Goal: Information Seeking & Learning: Learn about a topic

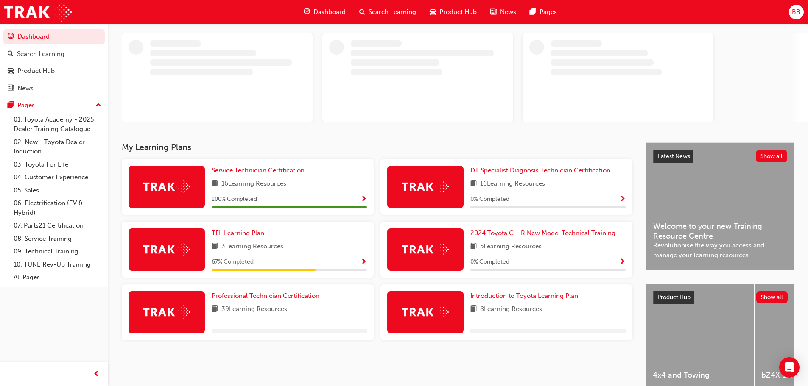
scroll to position [85, 0]
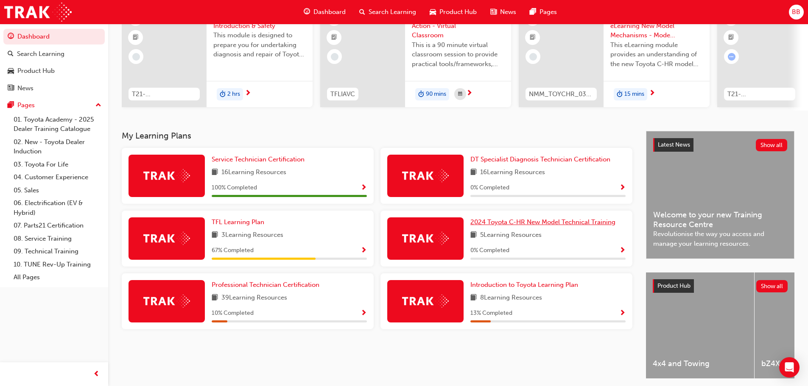
click at [520, 226] on span "2024 Toyota C-HR New Model Technical Training" at bounding box center [542, 222] width 145 height 8
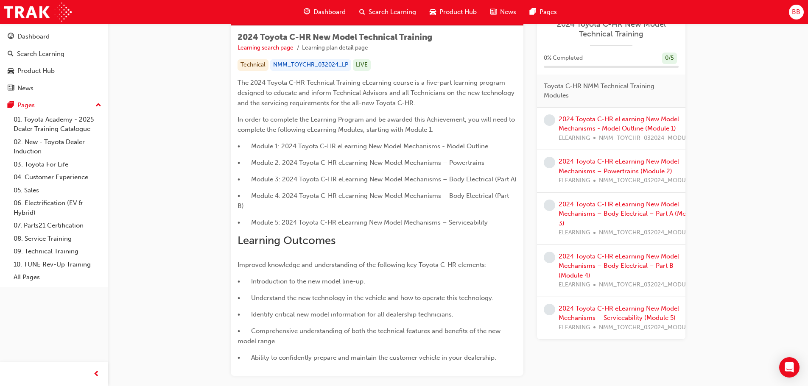
scroll to position [17, 0]
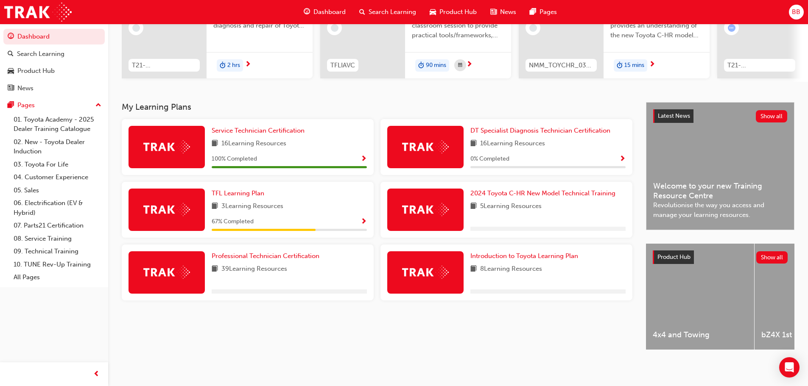
scroll to position [120, 0]
click at [230, 254] on span "Professional Technician Certification" at bounding box center [266, 256] width 108 height 8
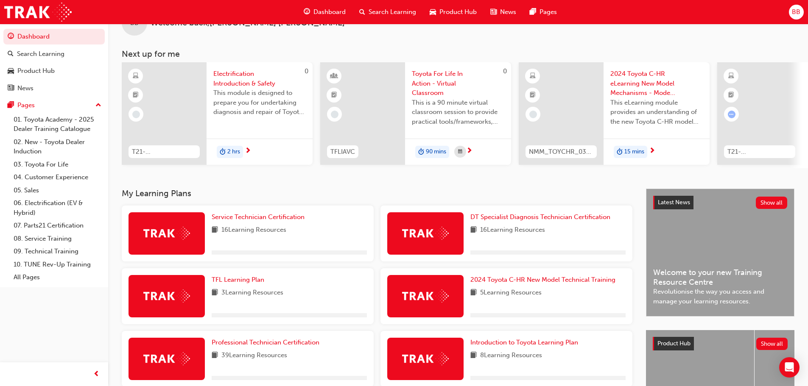
scroll to position [42, 0]
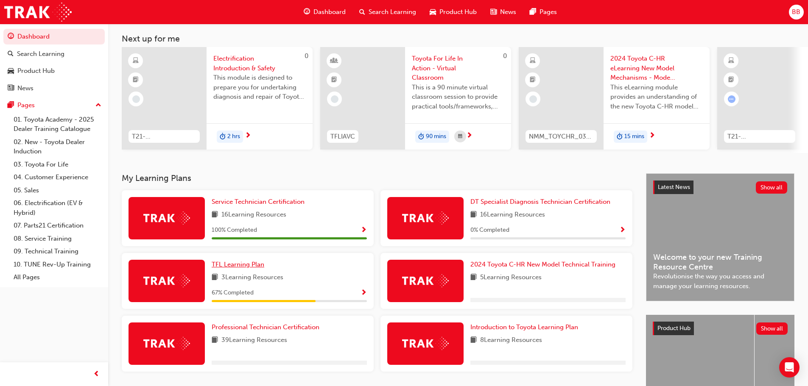
click at [237, 263] on link "TFL Learning Plan" at bounding box center [240, 265] width 56 height 10
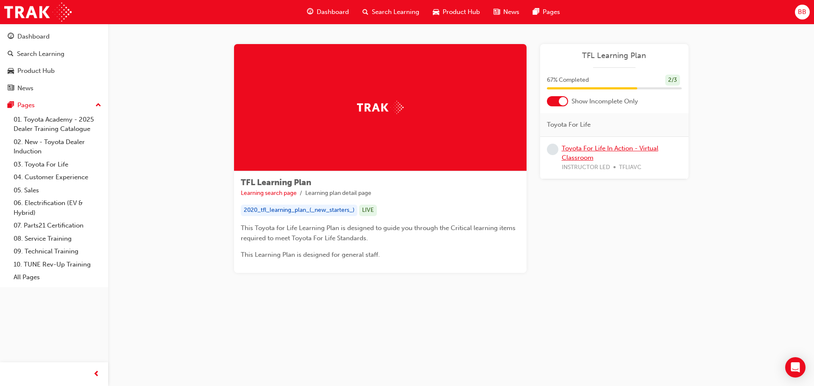
click at [572, 151] on link "Toyota For Life In Action - Virtual Classroom" at bounding box center [610, 153] width 97 height 17
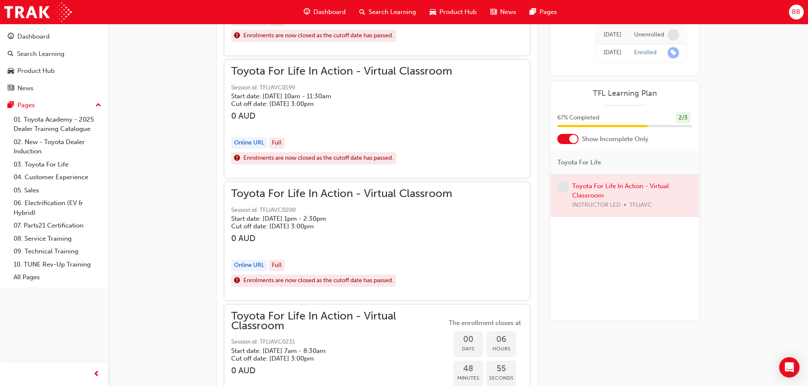
scroll to position [438, 0]
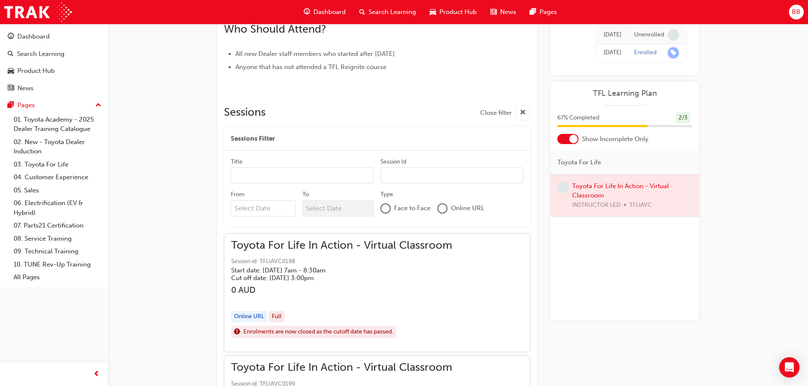
click at [616, 184] on div at bounding box center [624, 196] width 148 height 42
click at [564, 140] on div at bounding box center [567, 139] width 21 height 10
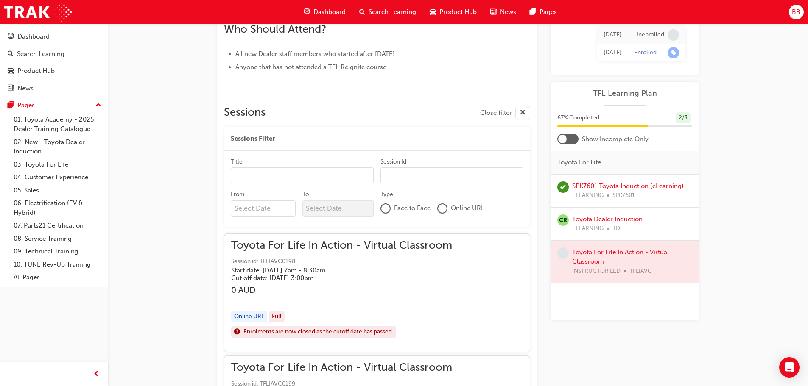
click at [567, 134] on div "67 % Completed 2 / 3" at bounding box center [624, 123] width 148 height 22
click at [571, 138] on div at bounding box center [567, 139] width 21 height 10
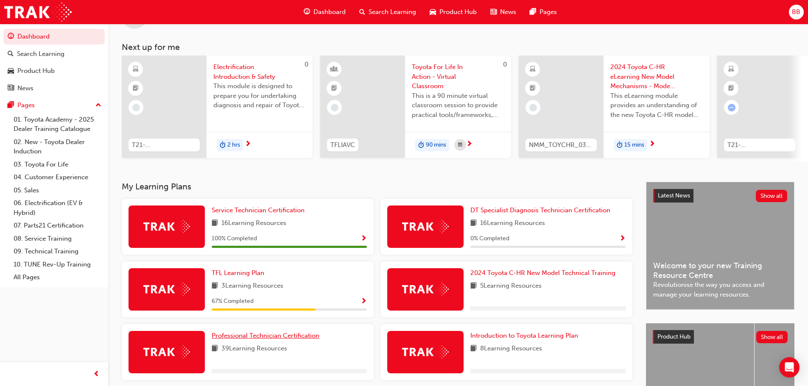
scroll to position [85, 0]
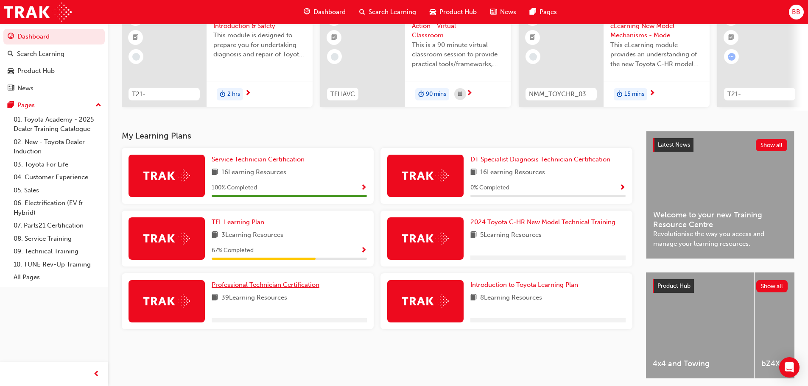
click at [237, 283] on div "Professional Technician Certification 39 Learning Resources" at bounding box center [248, 301] width 252 height 56
click at [236, 286] on span "Professional Technician Certification" at bounding box center [266, 285] width 108 height 8
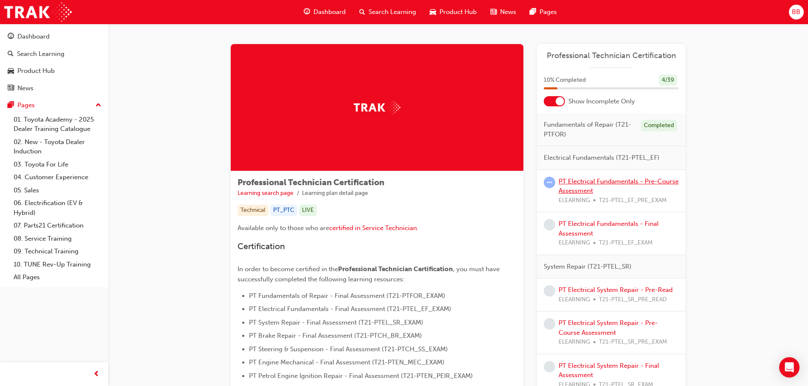
click at [563, 180] on link "PT Electrical Fundamentals - Pre-Course Assessment" at bounding box center [618, 186] width 120 height 17
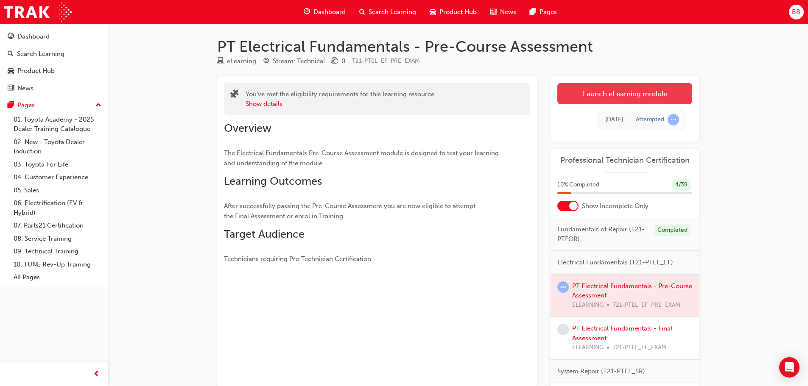
click at [647, 94] on link "Launch eLearning module" at bounding box center [624, 93] width 135 height 21
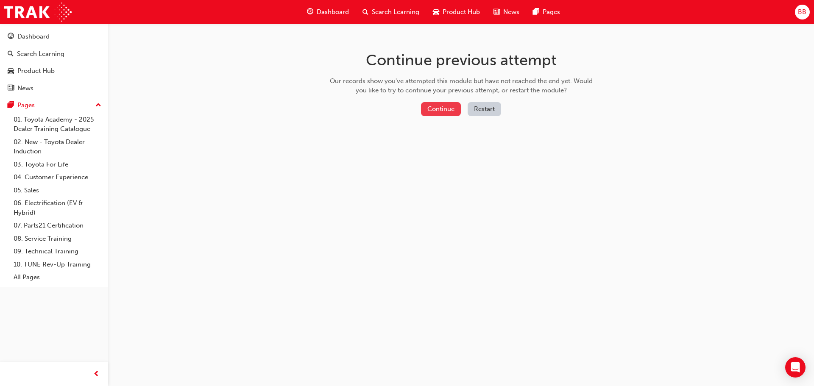
click at [445, 110] on button "Continue" at bounding box center [441, 109] width 40 height 14
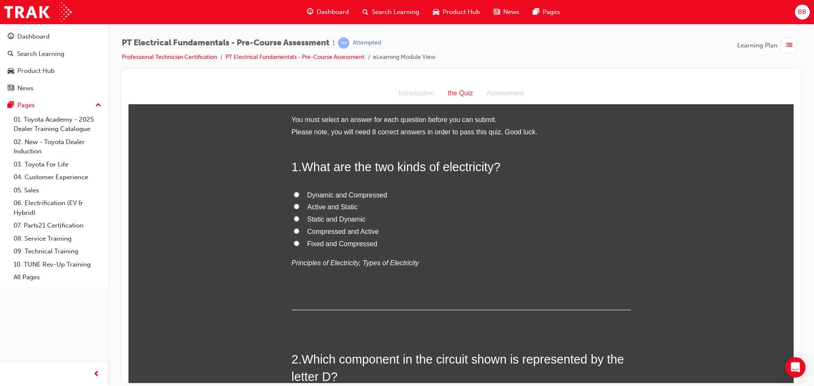
click at [345, 205] on span "Active and Static" at bounding box center [332, 206] width 50 height 7
click at [299, 205] on input "Active and Static" at bounding box center [297, 206] width 6 height 6
radio input "true"
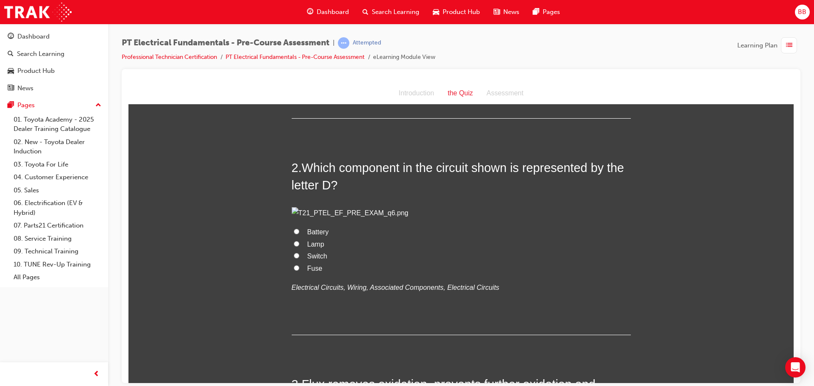
scroll to position [212, 0]
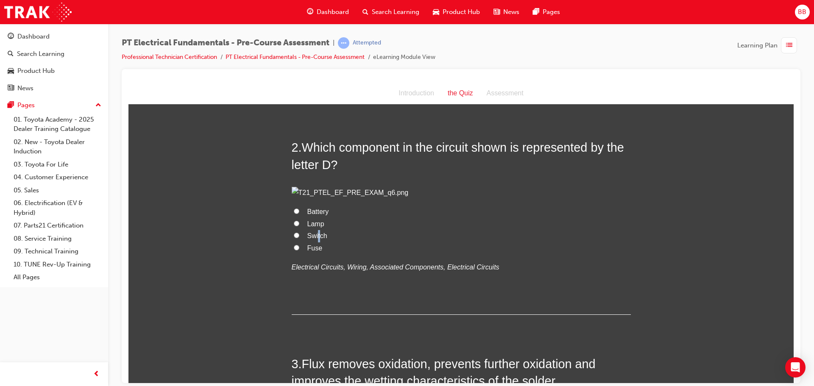
click at [318, 239] on span "Switch" at bounding box center [317, 235] width 20 height 7
drag, startPoint x: 293, startPoint y: 331, endPoint x: 300, endPoint y: 330, distance: 7.7
click at [297, 242] on label "Switch" at bounding box center [461, 236] width 339 height 12
click at [307, 239] on span "Switch" at bounding box center [317, 235] width 20 height 7
click at [299, 238] on input "Switch" at bounding box center [297, 235] width 6 height 6
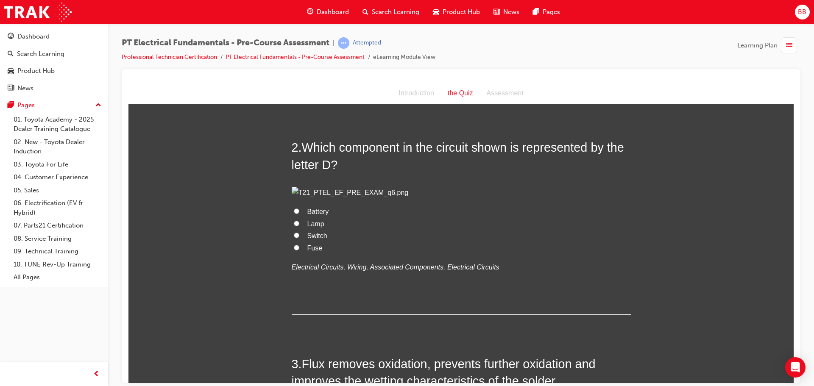
radio input "true"
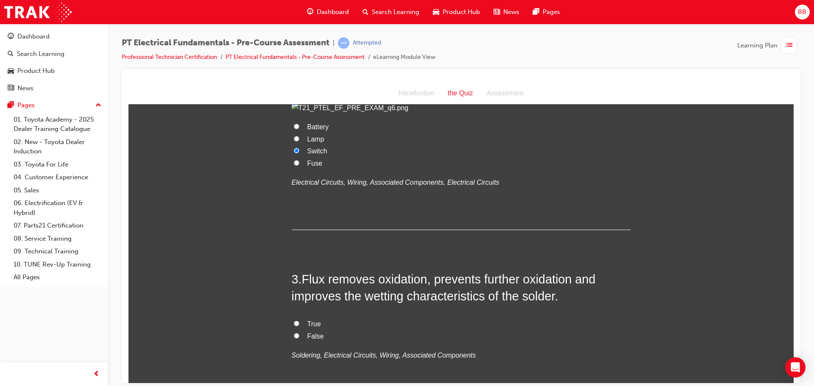
scroll to position [424, 0]
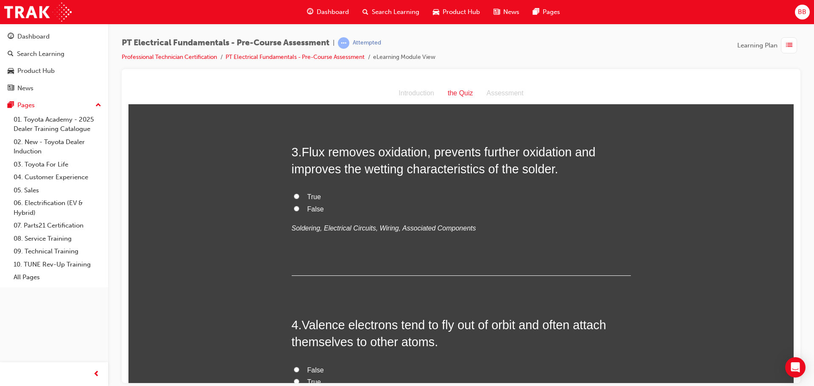
click at [294, 199] on input "True" at bounding box center [297, 196] width 6 height 6
radio input "true"
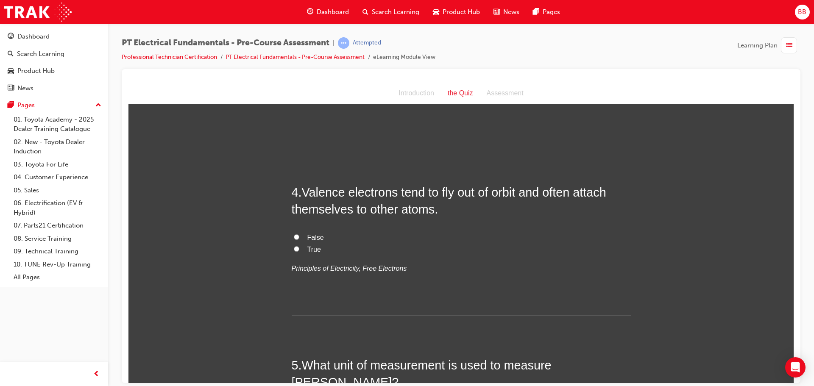
scroll to position [593, 0]
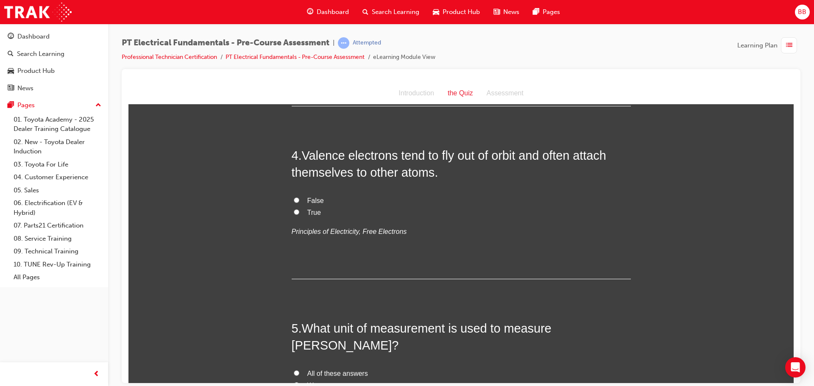
click at [309, 204] on span "False" at bounding box center [315, 200] width 17 height 7
click at [307, 216] on span "True" at bounding box center [314, 212] width 14 height 7
click at [299, 215] on input "True" at bounding box center [297, 212] width 6 height 6
radio input "true"
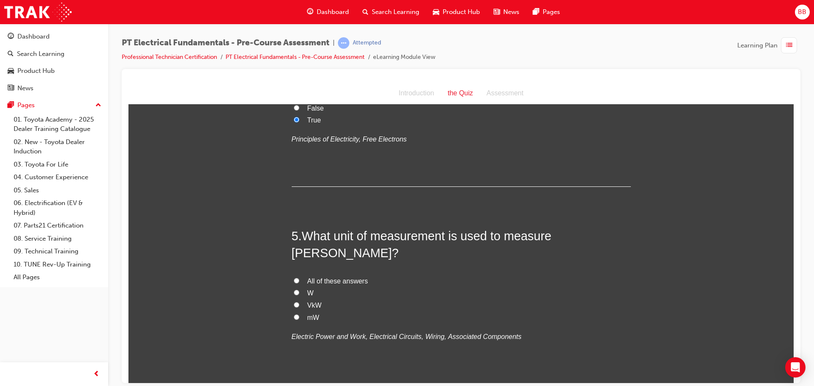
scroll to position [763, 0]
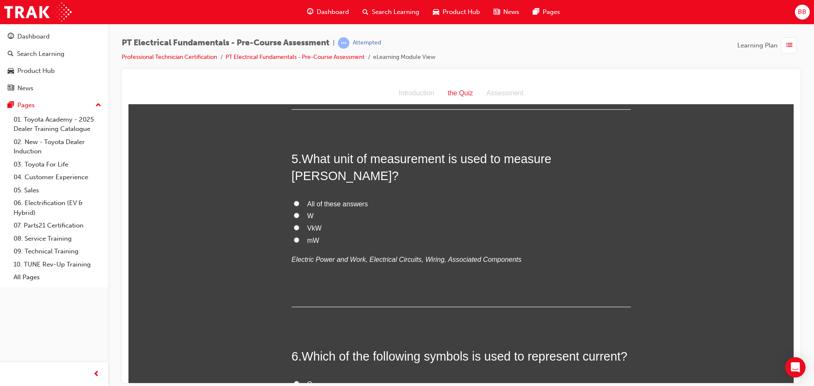
click at [307, 219] on span "W" at bounding box center [310, 215] width 6 height 7
click at [299, 218] on input "W" at bounding box center [297, 215] width 6 height 6
radio input "true"
click at [324, 207] on span "All of these answers" at bounding box center [337, 203] width 61 height 7
click at [299, 206] on input "All of these answers" at bounding box center [297, 204] width 6 height 6
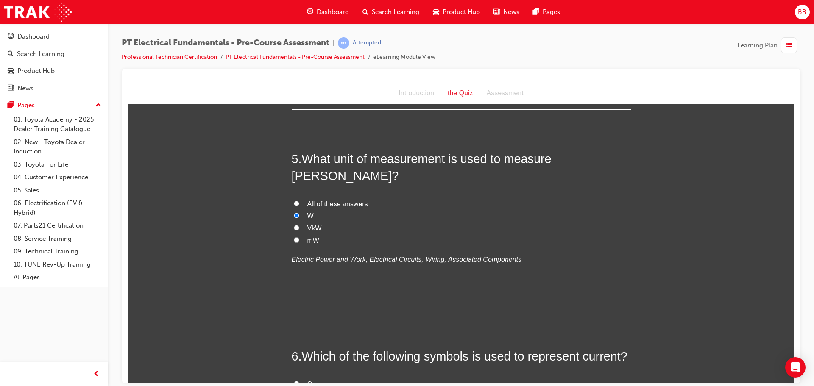
radio input "true"
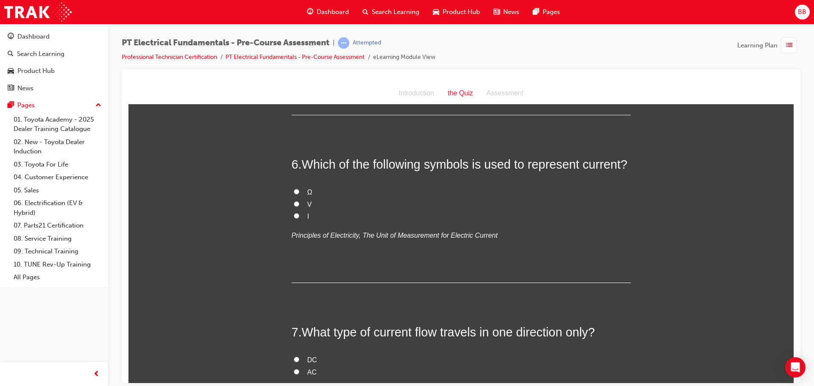
scroll to position [975, 0]
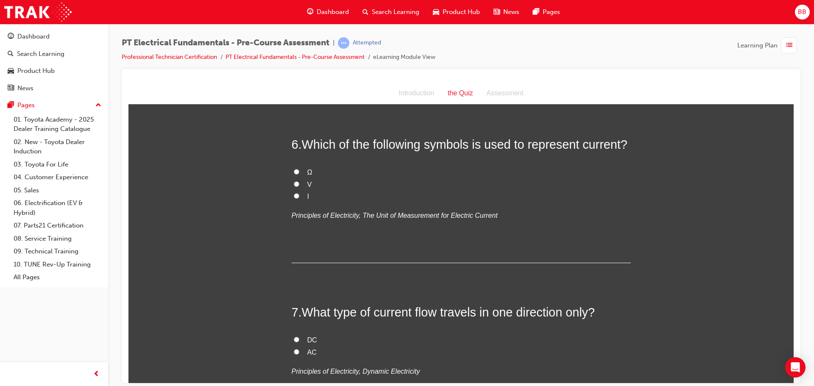
click at [310, 191] on label "V" at bounding box center [461, 184] width 339 height 12
click at [299, 187] on input "V" at bounding box center [297, 184] width 6 height 6
radio input "true"
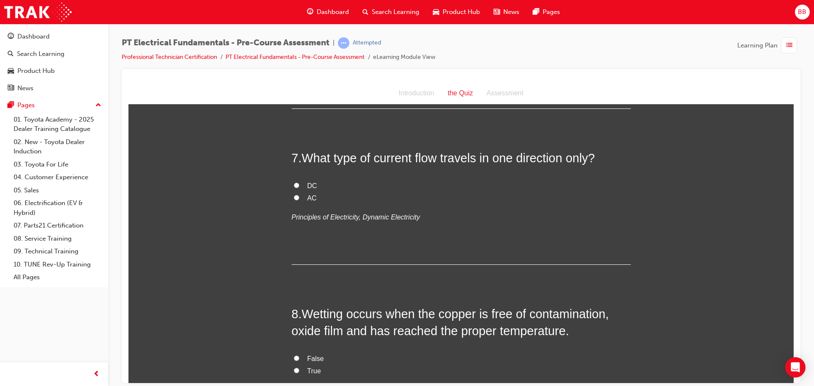
scroll to position [1145, 0]
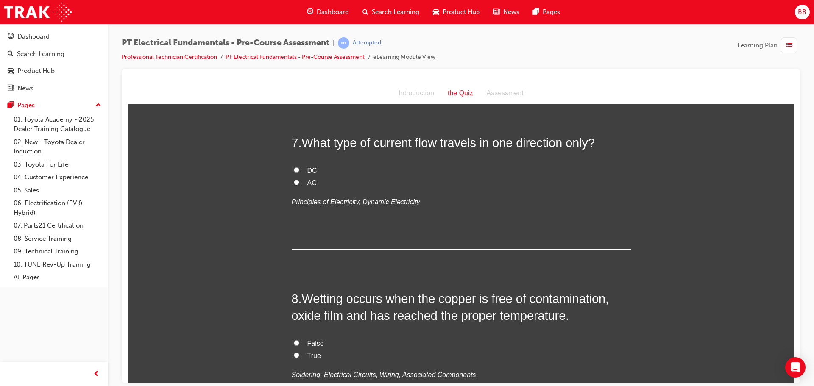
click at [298, 189] on label "AC" at bounding box center [461, 183] width 339 height 12
click at [298, 185] on input "AC" at bounding box center [297, 182] width 6 height 6
radio input "true"
click at [297, 177] on label "DC" at bounding box center [461, 170] width 339 height 12
click at [297, 173] on input "DC" at bounding box center [297, 170] width 6 height 6
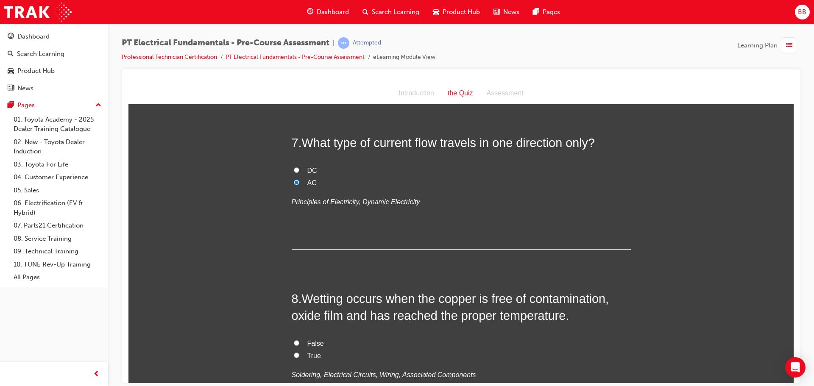
radio input "true"
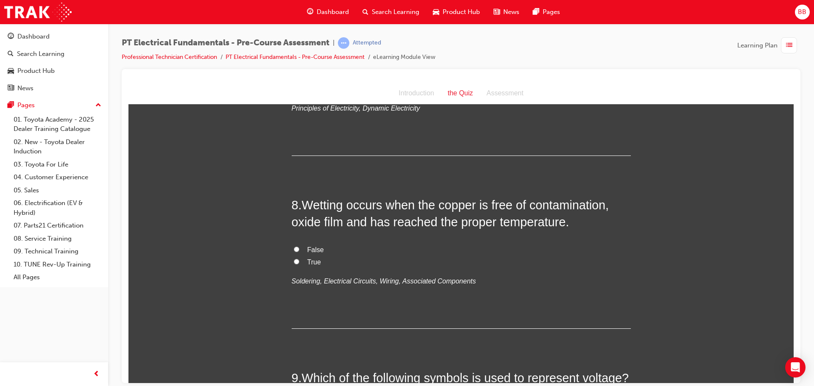
scroll to position [1272, 0]
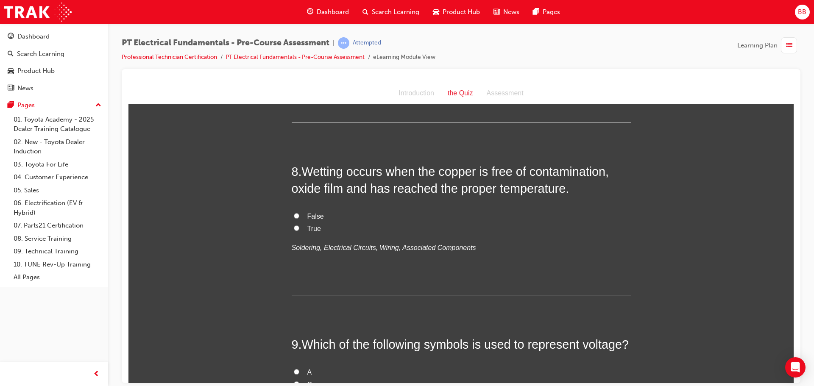
click at [307, 220] on span "False" at bounding box center [315, 215] width 17 height 7
click at [299, 218] on input "False" at bounding box center [297, 216] width 6 height 6
radio input "true"
click at [308, 232] on span "True" at bounding box center [314, 228] width 14 height 7
click at [299, 231] on input "True" at bounding box center [297, 228] width 6 height 6
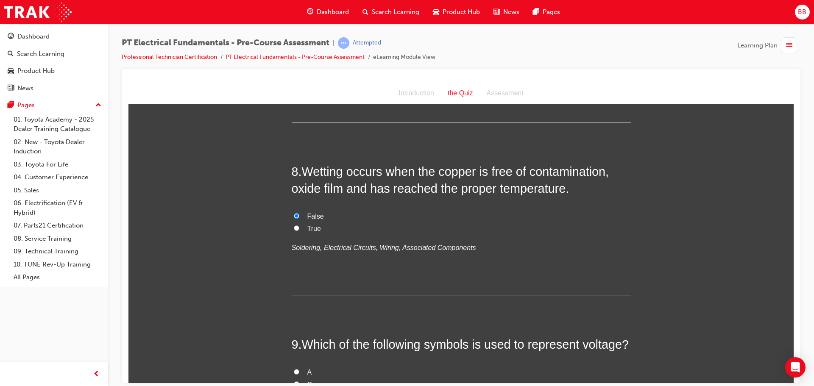
radio input "true"
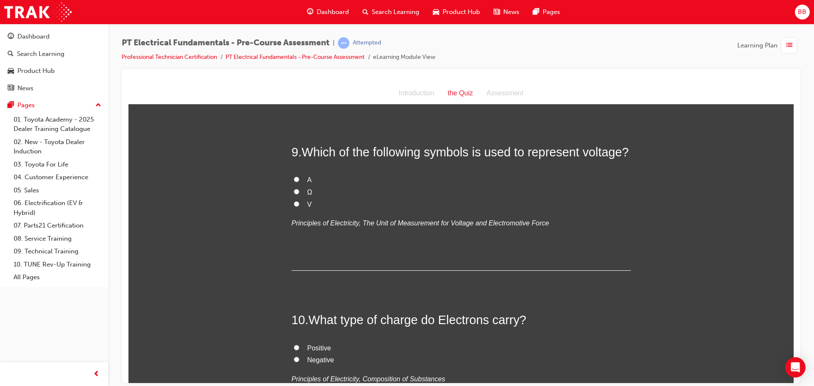
scroll to position [1484, 0]
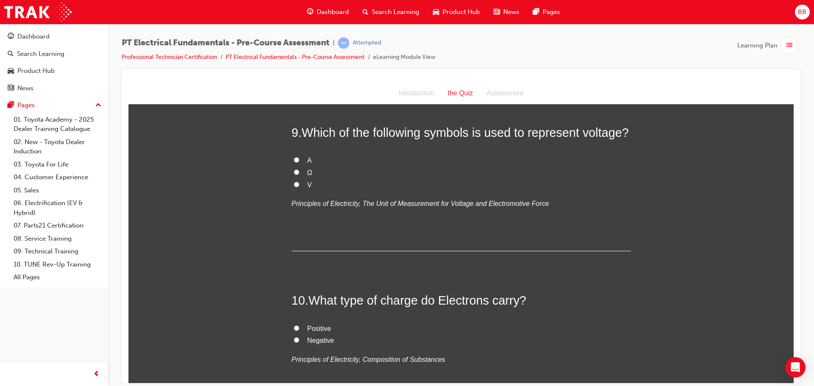
click at [311, 191] on label "V" at bounding box center [461, 185] width 339 height 12
click at [299, 187] on input "V" at bounding box center [297, 184] width 6 height 6
radio input "true"
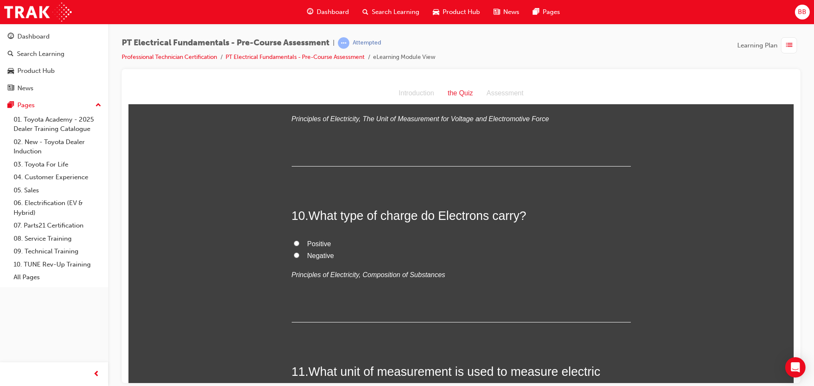
scroll to position [1611, 0]
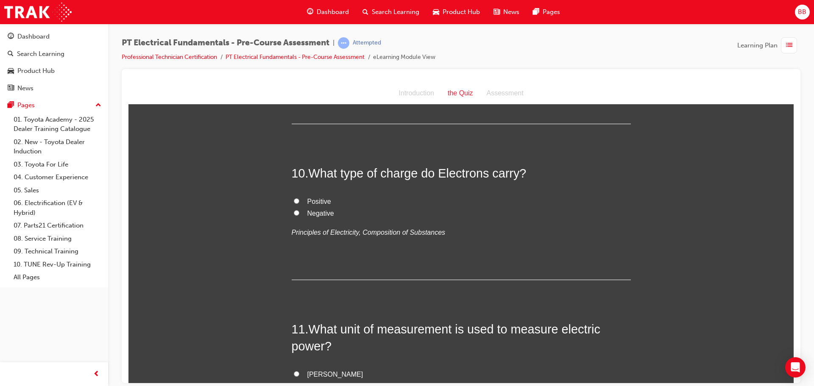
click at [318, 217] on span "Negative" at bounding box center [320, 212] width 27 height 7
click at [299, 215] on input "Negative" at bounding box center [297, 213] width 6 height 6
radio input "true"
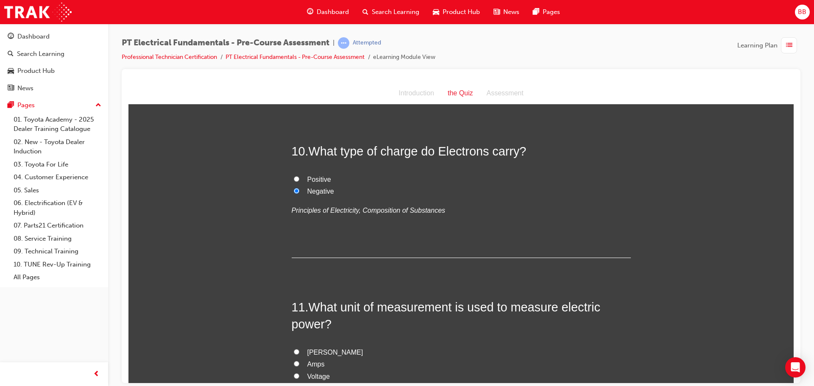
scroll to position [1653, 0]
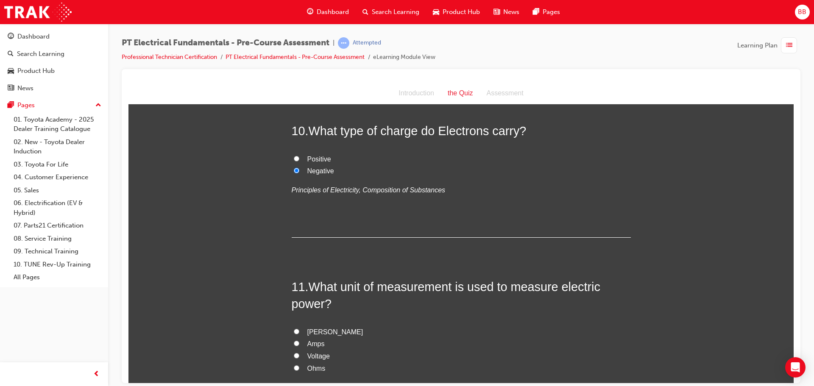
click at [321, 162] on span "Positive" at bounding box center [319, 158] width 24 height 7
click at [299, 161] on input "Positive" at bounding box center [297, 159] width 6 height 6
radio input "true"
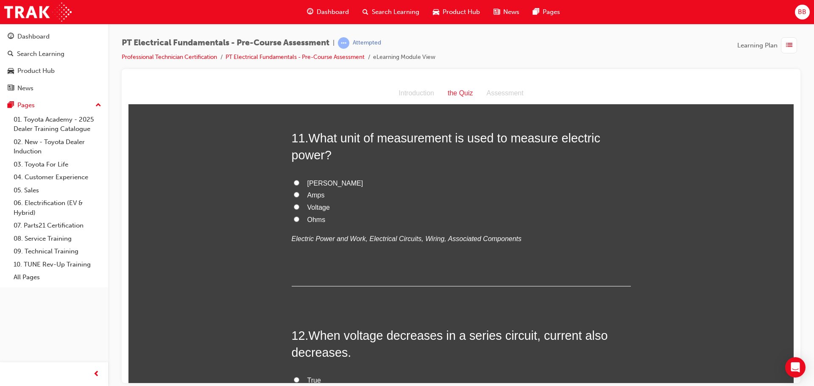
scroll to position [1823, 0]
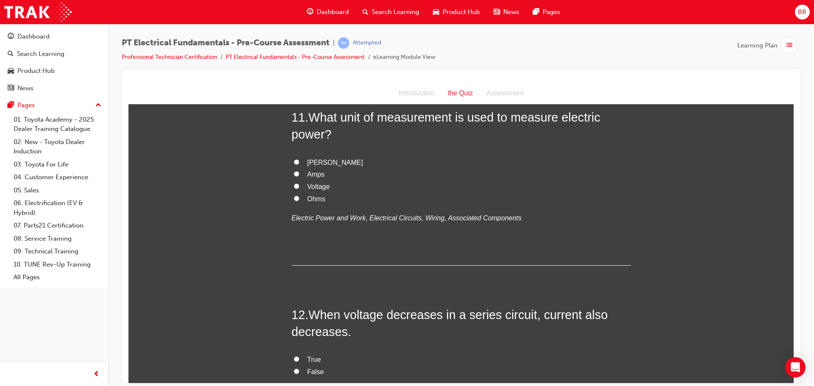
click at [321, 190] on span "Voltage" at bounding box center [318, 186] width 22 height 7
click at [299, 189] on input "Voltage" at bounding box center [297, 186] width 6 height 6
radio input "true"
click at [319, 178] on span "Amps" at bounding box center [315, 173] width 17 height 7
click at [299, 176] on input "Amps" at bounding box center [297, 174] width 6 height 6
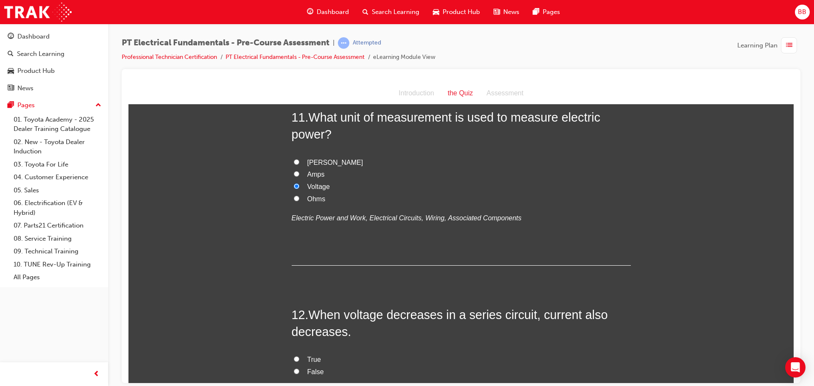
radio input "true"
click at [320, 190] on span "Voltage" at bounding box center [318, 186] width 22 height 7
click at [299, 189] on input "Voltage" at bounding box center [297, 186] width 6 height 6
radio input "true"
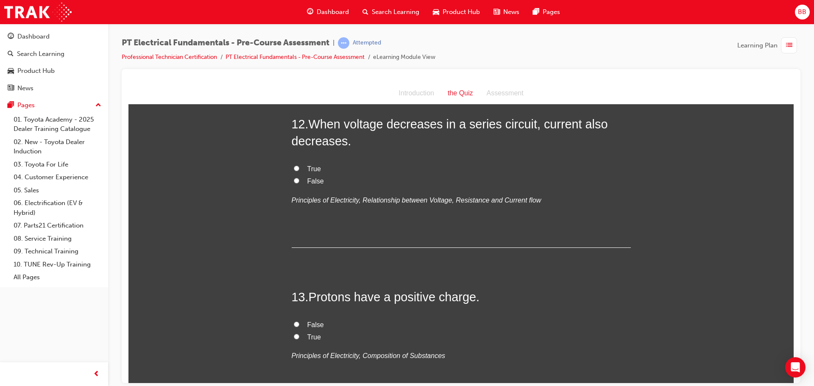
scroll to position [2035, 0]
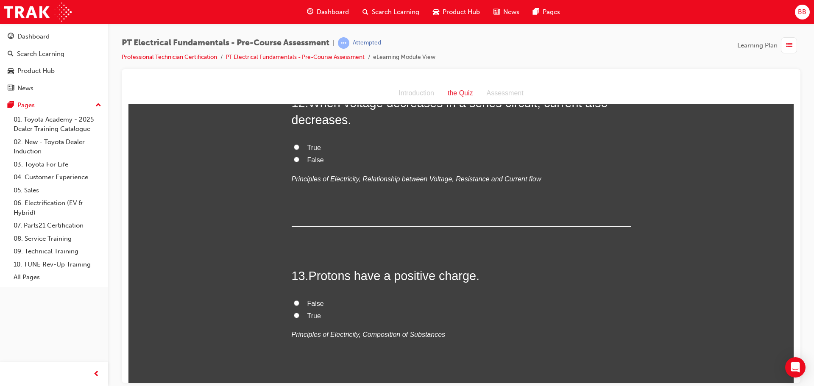
click at [294, 154] on label "True" at bounding box center [461, 148] width 339 height 12
click at [294, 150] on input "True" at bounding box center [297, 147] width 6 height 6
radio input "true"
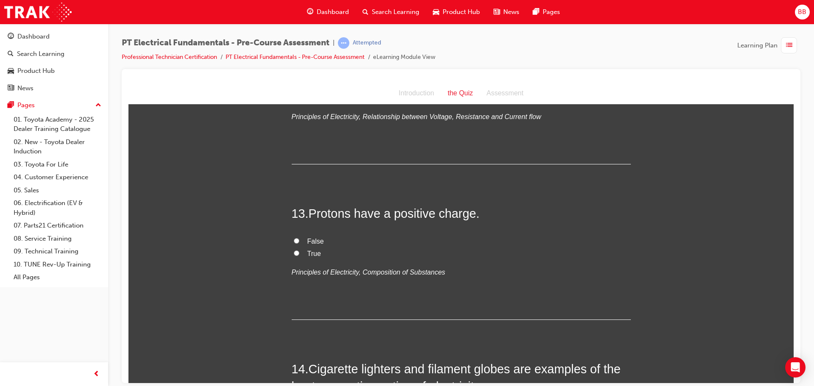
scroll to position [2162, 0]
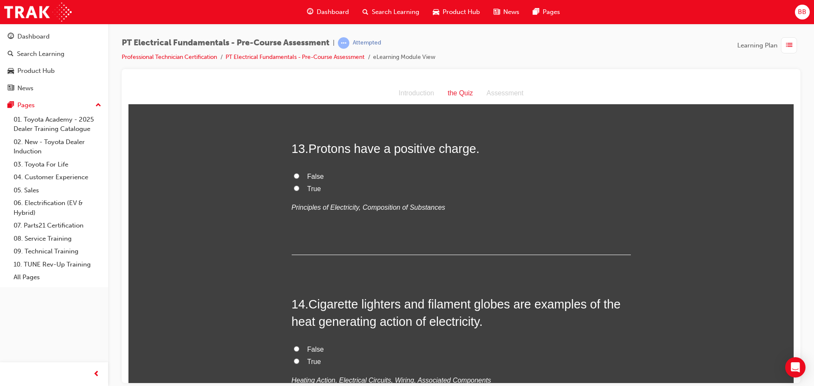
click at [295, 195] on label "True" at bounding box center [461, 189] width 339 height 12
click at [299, 195] on label "True" at bounding box center [461, 189] width 339 height 12
click at [299, 191] on input "True" at bounding box center [297, 188] width 6 height 6
radio input "true"
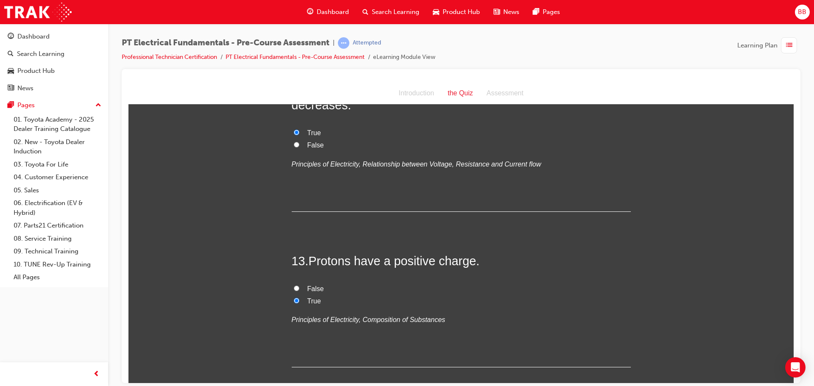
scroll to position [2035, 0]
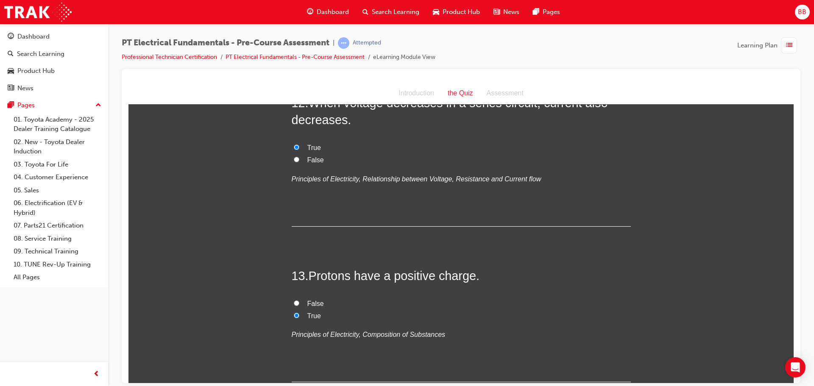
click at [310, 163] on span "False" at bounding box center [315, 159] width 17 height 7
click at [311, 163] on span "False" at bounding box center [315, 159] width 17 height 7
click at [299, 162] on input "False" at bounding box center [297, 159] width 6 height 6
radio input "true"
click at [310, 151] on span "True" at bounding box center [314, 147] width 14 height 7
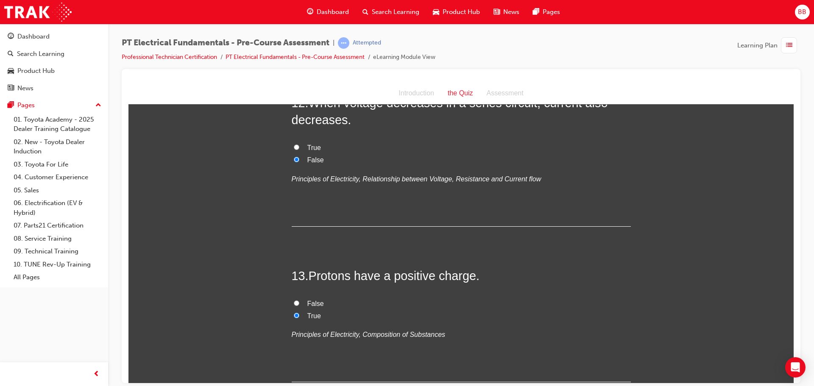
click at [318, 154] on label "True" at bounding box center [461, 148] width 339 height 12
click at [299, 150] on input "True" at bounding box center [297, 147] width 6 height 6
radio input "true"
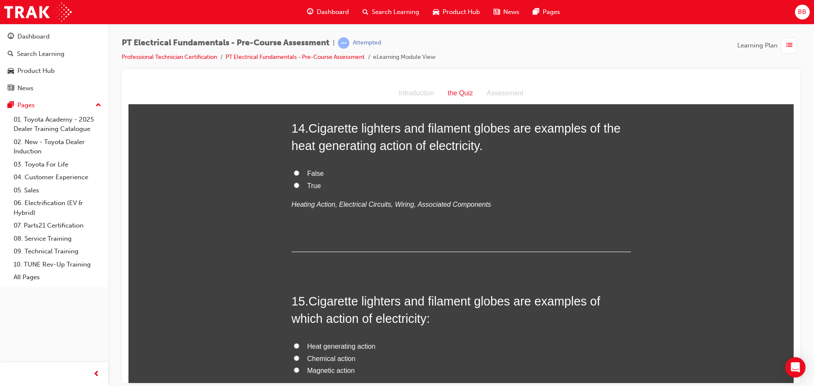
scroll to position [2374, 0]
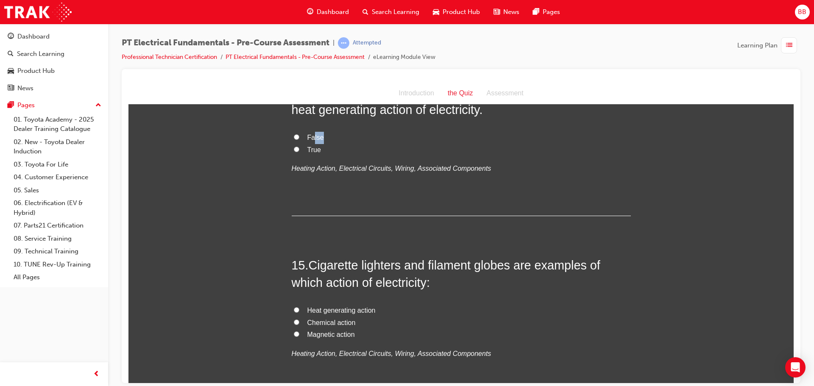
drag, startPoint x: 311, startPoint y: 217, endPoint x: 326, endPoint y: 211, distance: 16.5
click at [324, 144] on label "False" at bounding box center [461, 137] width 339 height 12
click at [312, 144] on label "False" at bounding box center [461, 137] width 339 height 12
click at [299, 139] on input "False" at bounding box center [297, 137] width 6 height 6
radio input "true"
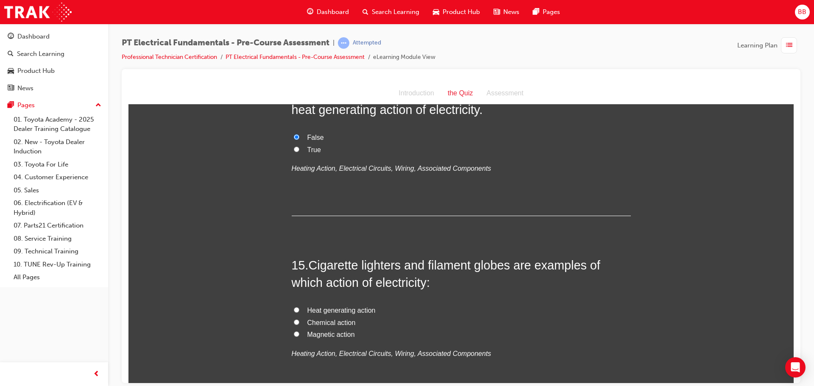
click at [308, 153] on span "True" at bounding box center [314, 149] width 14 height 7
click at [299, 152] on input "True" at bounding box center [297, 149] width 6 height 6
radio input "true"
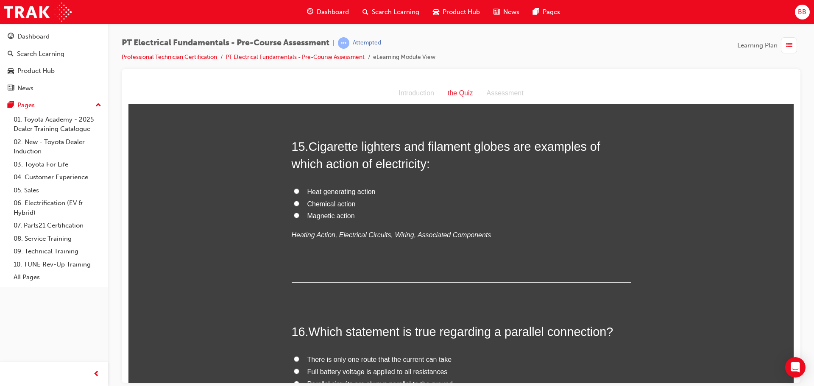
scroll to position [2501, 0]
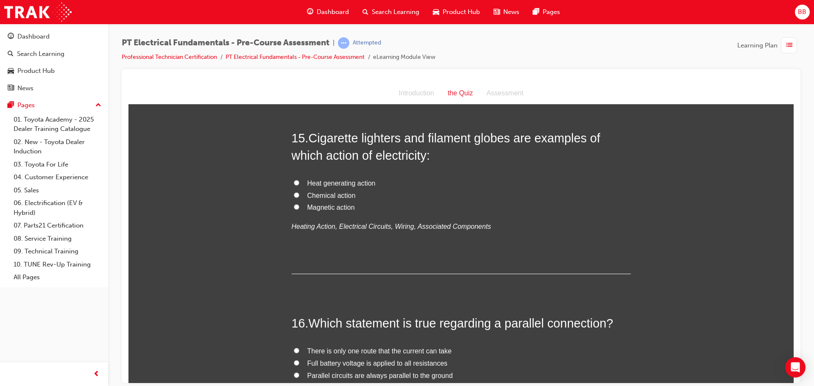
click at [317, 187] on span "Heat generating action" at bounding box center [341, 182] width 68 height 7
click at [299, 185] on input "Heat generating action" at bounding box center [297, 183] width 6 height 6
radio input "true"
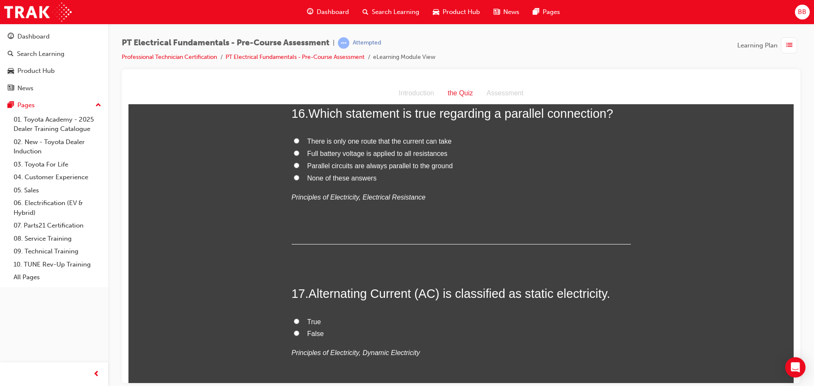
scroll to position [2713, 0]
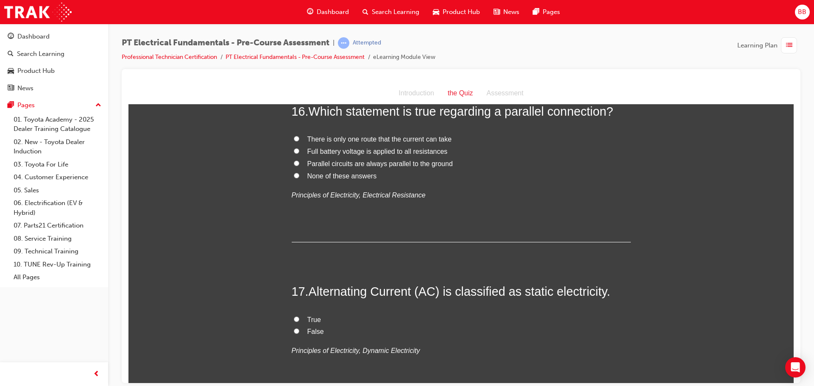
click at [360, 155] on span "Full battery voltage is applied to all resistances" at bounding box center [377, 151] width 140 height 7
click at [299, 153] on input "Full battery voltage is applied to all resistances" at bounding box center [297, 151] width 6 height 6
radio input "true"
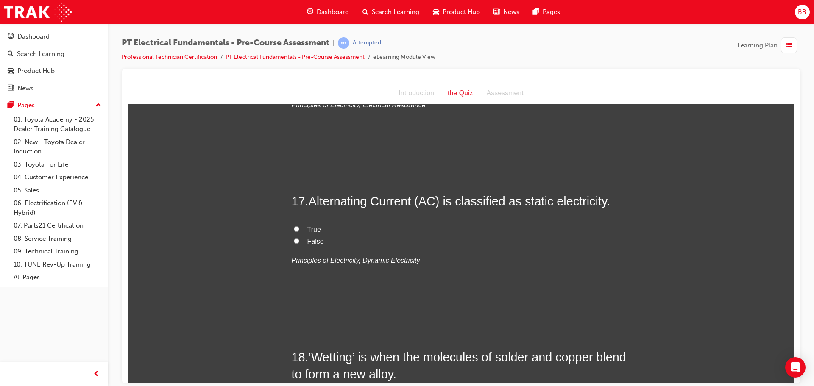
scroll to position [2840, 0]
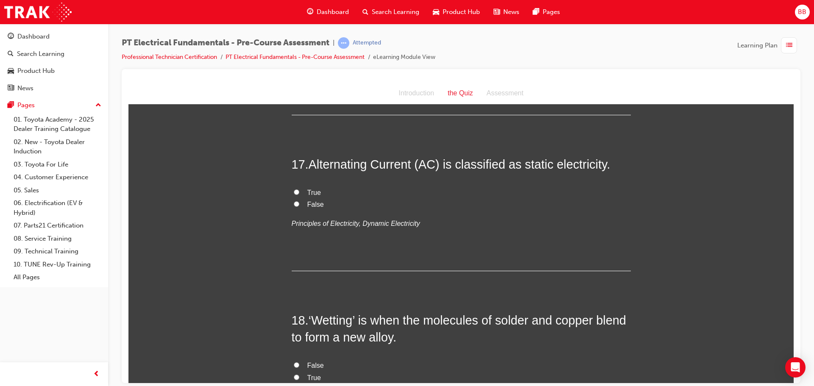
click at [308, 196] on span "True" at bounding box center [314, 192] width 14 height 7
click at [299, 195] on input "True" at bounding box center [297, 192] width 6 height 6
radio input "true"
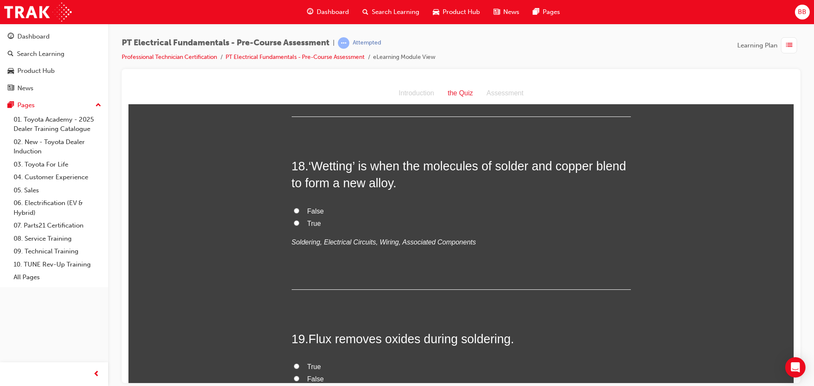
scroll to position [3010, 0]
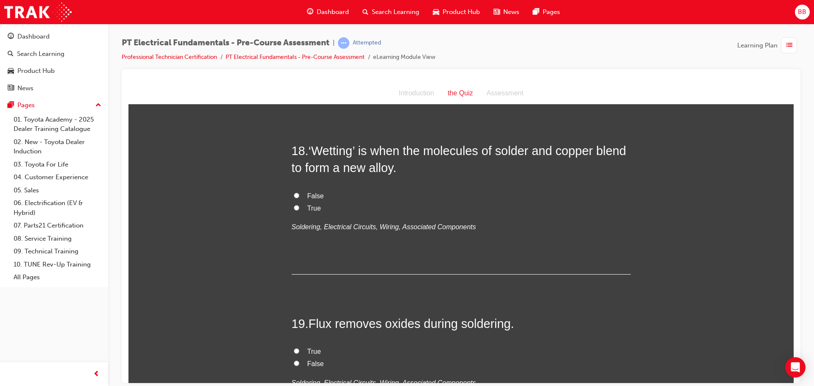
click at [312, 212] on span "True" at bounding box center [314, 207] width 14 height 7
click at [299, 210] on input "True" at bounding box center [297, 208] width 6 height 6
radio input "true"
click at [311, 199] on span "False" at bounding box center [315, 195] width 17 height 7
click at [299, 198] on input "False" at bounding box center [297, 195] width 6 height 6
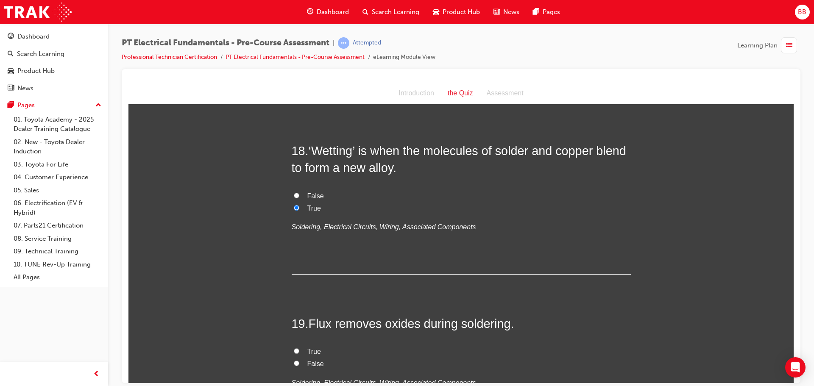
radio input "true"
click at [311, 212] on span "True" at bounding box center [314, 207] width 14 height 7
click at [299, 210] on input "True" at bounding box center [297, 208] width 6 height 6
radio input "true"
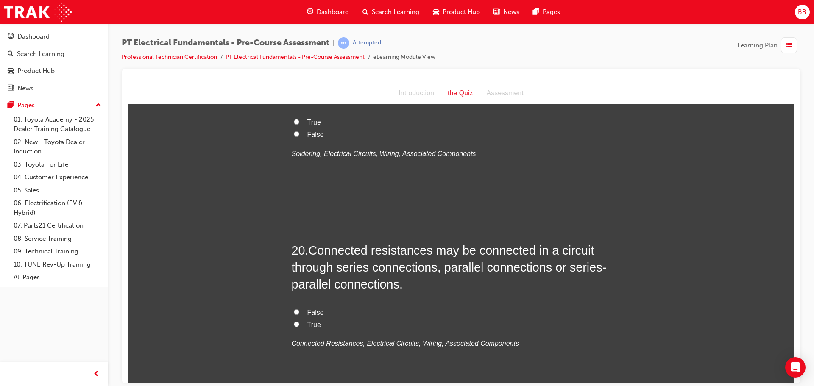
scroll to position [3243, 0]
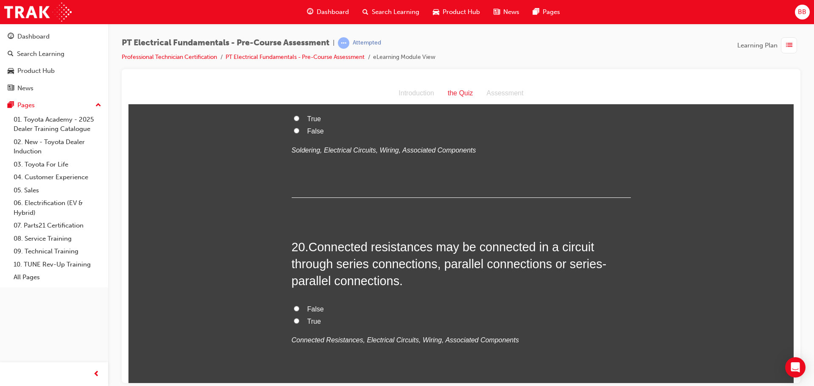
click at [304, 125] on label "True" at bounding box center [461, 119] width 339 height 12
click at [299, 121] on input "True" at bounding box center [297, 118] width 6 height 6
radio input "true"
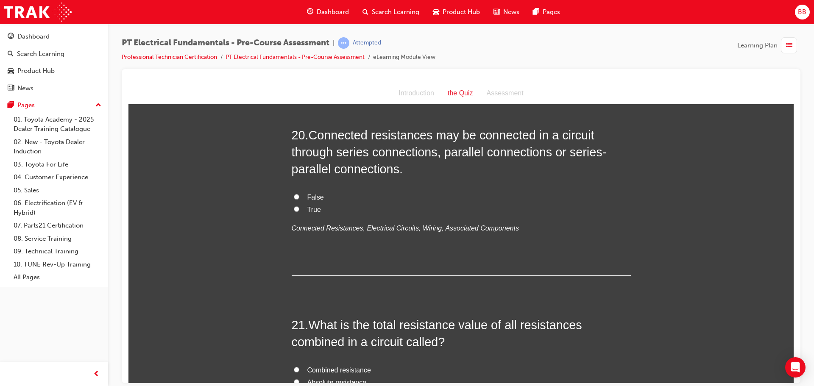
scroll to position [3370, 0]
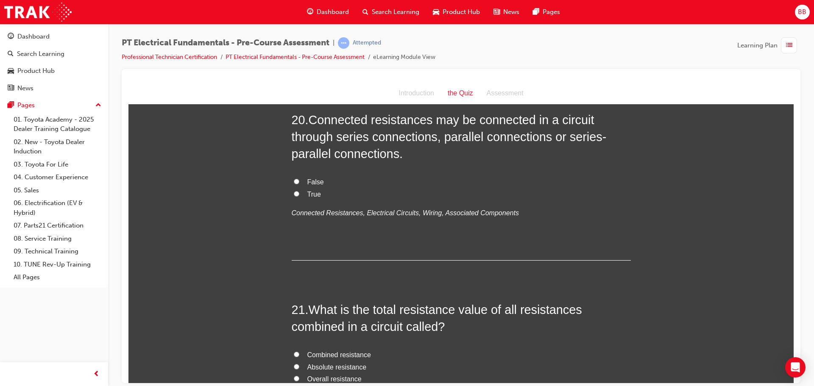
click at [313, 185] on span "False" at bounding box center [315, 181] width 17 height 7
click at [299, 184] on input "False" at bounding box center [297, 181] width 6 height 6
radio input "true"
drag, startPoint x: 311, startPoint y: 276, endPoint x: 318, endPoint y: 277, distance: 6.9
click at [316, 198] on span "True" at bounding box center [314, 193] width 14 height 7
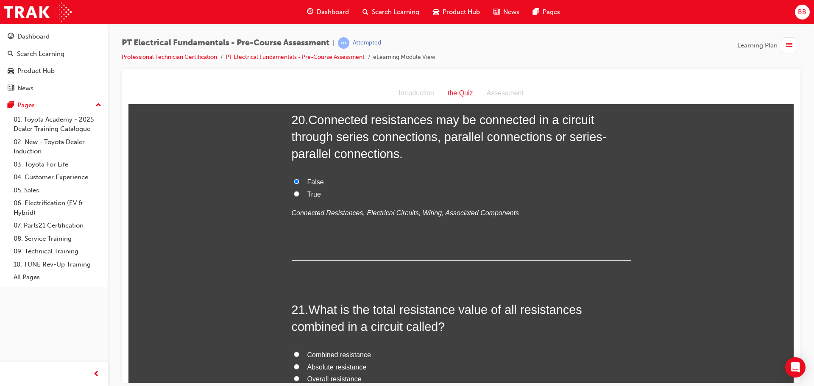
click at [316, 198] on span "True" at bounding box center [314, 193] width 14 height 7
click at [299, 196] on input "True" at bounding box center [297, 194] width 6 height 6
radio input "true"
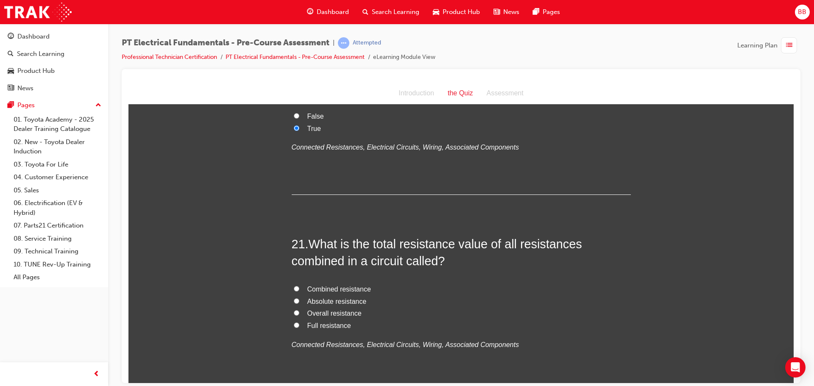
scroll to position [3539, 0]
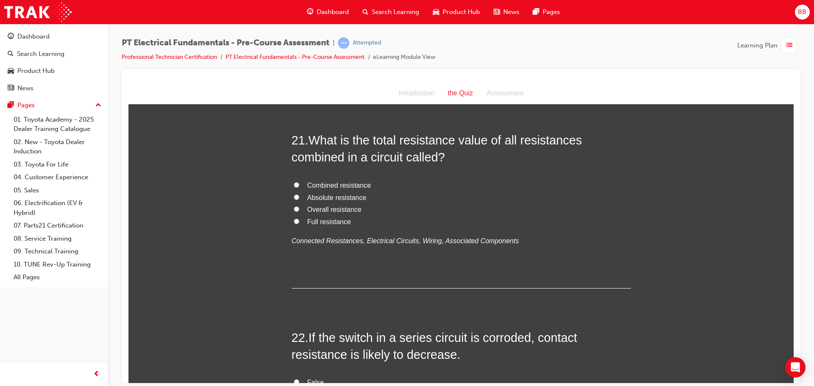
drag, startPoint x: 320, startPoint y: 291, endPoint x: 318, endPoint y: 297, distance: 5.8
click at [318, 213] on span "Overall resistance" at bounding box center [334, 209] width 54 height 7
click at [322, 213] on span "Overall resistance" at bounding box center [334, 209] width 54 height 7
click at [299, 212] on input "Overall resistance" at bounding box center [297, 209] width 6 height 6
radio input "true"
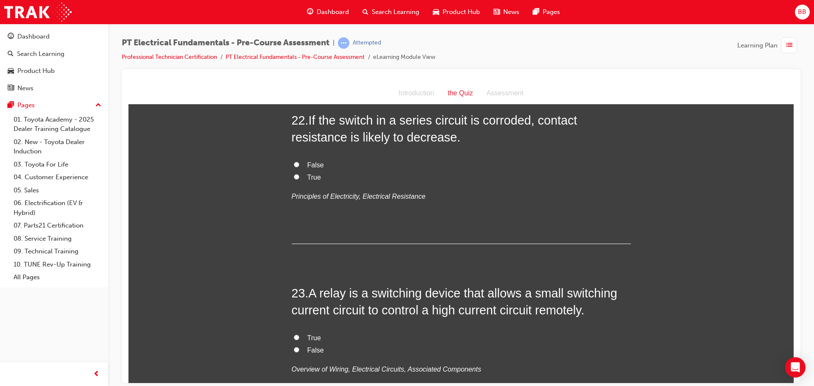
scroll to position [3794, 0]
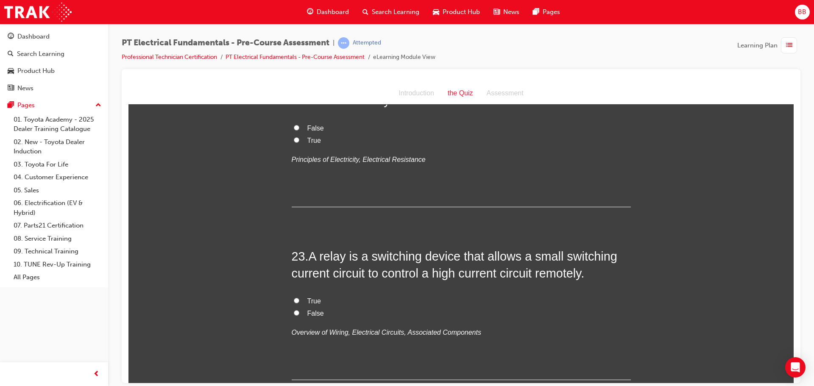
click at [294, 142] on input "True" at bounding box center [297, 140] width 6 height 6
radio input "true"
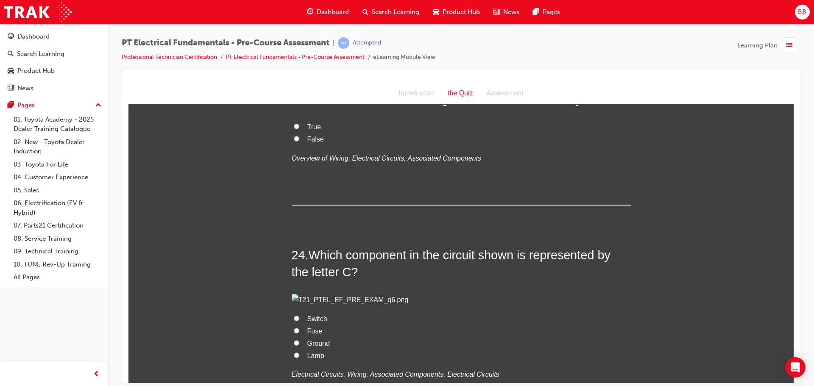
scroll to position [3921, 0]
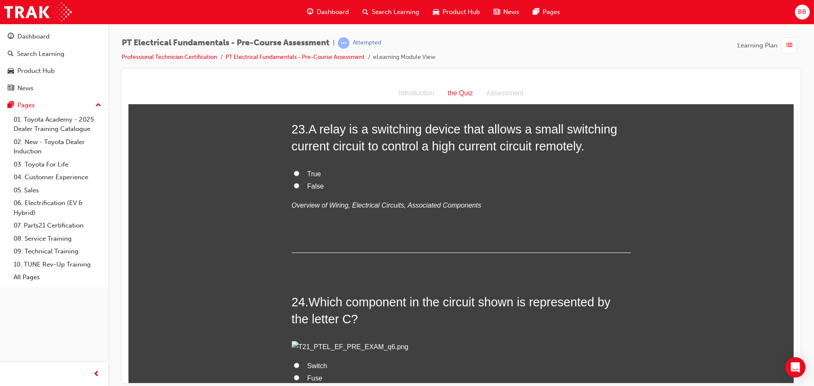
click at [318, 180] on label "True" at bounding box center [461, 174] width 339 height 12
click at [299, 176] on input "True" at bounding box center [297, 173] width 6 height 6
radio input "true"
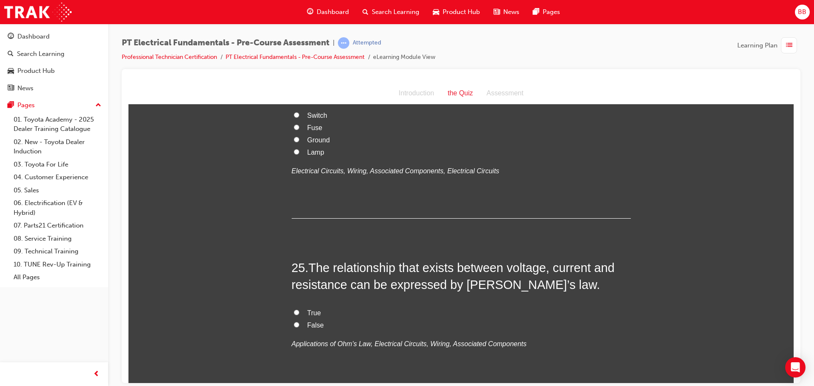
scroll to position [4218, 0]
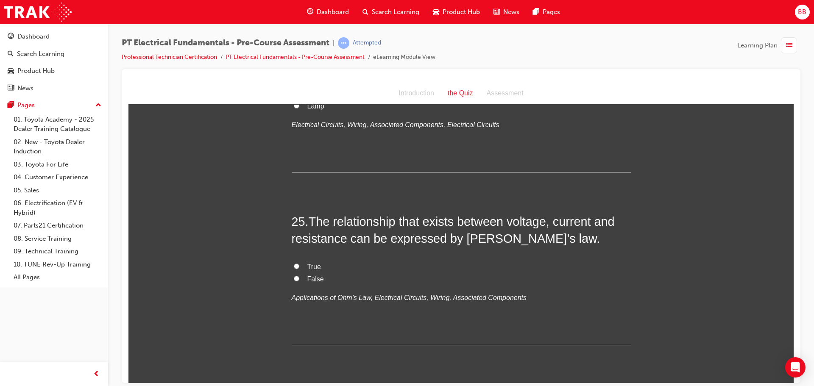
click at [312, 85] on span "Fuse" at bounding box center [314, 81] width 15 height 7
click at [299, 84] on input "Fuse" at bounding box center [297, 81] width 6 height 6
radio input "true"
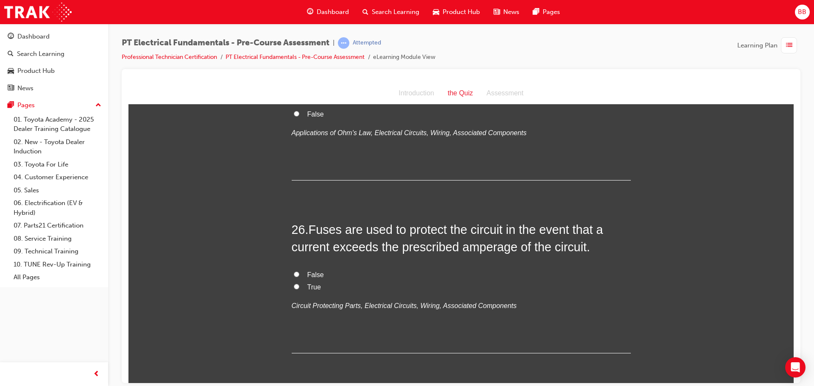
scroll to position [4387, 0]
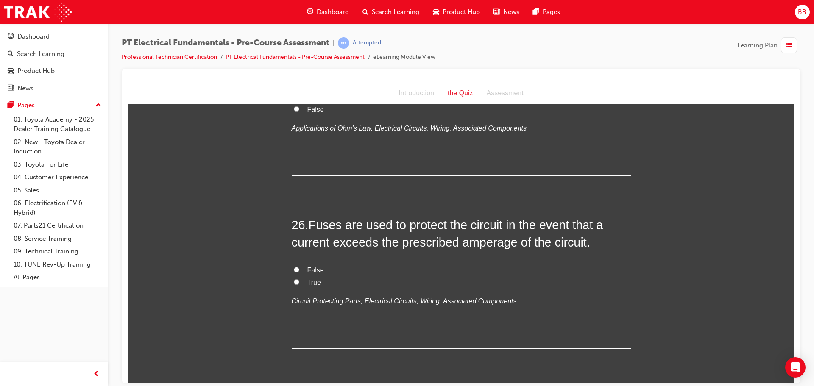
click at [310, 100] on span "True" at bounding box center [314, 96] width 14 height 7
click at [299, 99] on input "True" at bounding box center [297, 97] width 6 height 6
radio input "true"
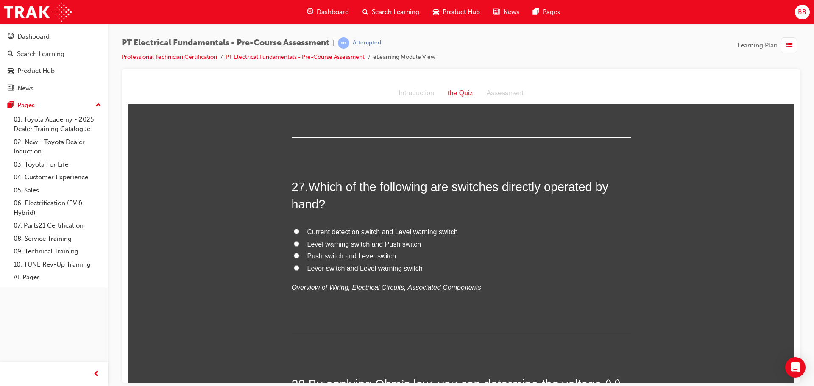
scroll to position [4599, 0]
click at [300, 77] on label "True" at bounding box center [461, 70] width 339 height 12
click at [299, 72] on input "True" at bounding box center [297, 70] width 6 height 6
radio input "true"
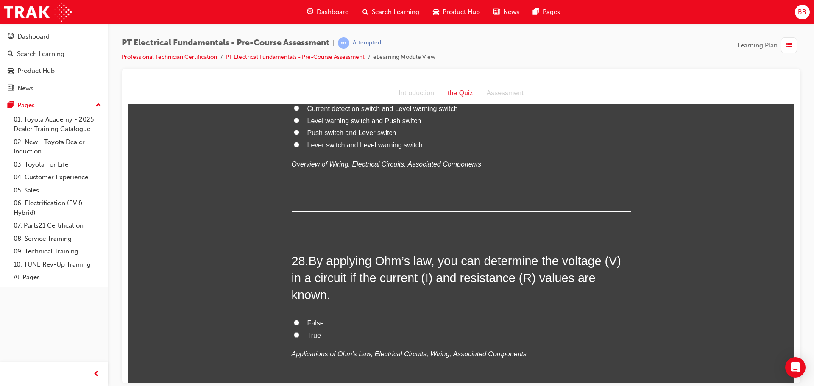
scroll to position [4726, 0]
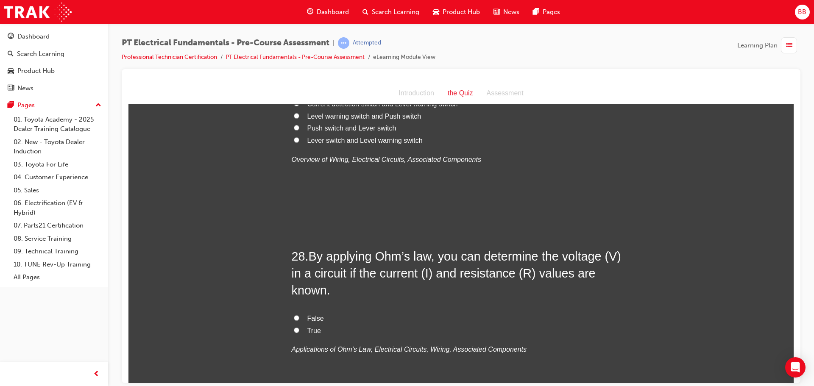
click at [349, 131] on span "Push switch and Lever switch" at bounding box center [351, 127] width 89 height 7
click at [299, 130] on input "Push switch and Lever switch" at bounding box center [297, 128] width 6 height 6
radio input "true"
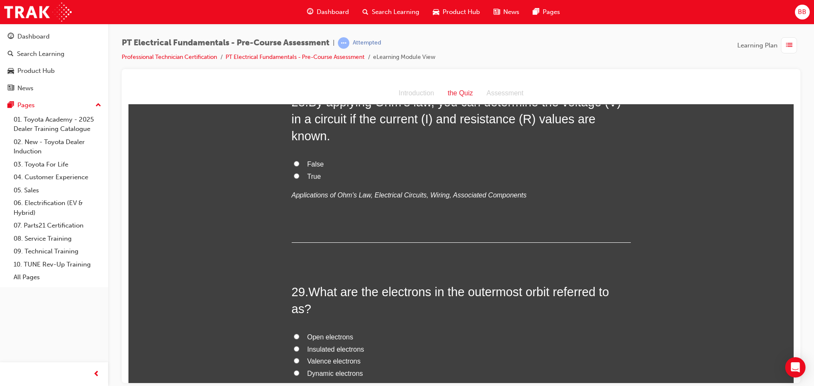
scroll to position [4896, 0]
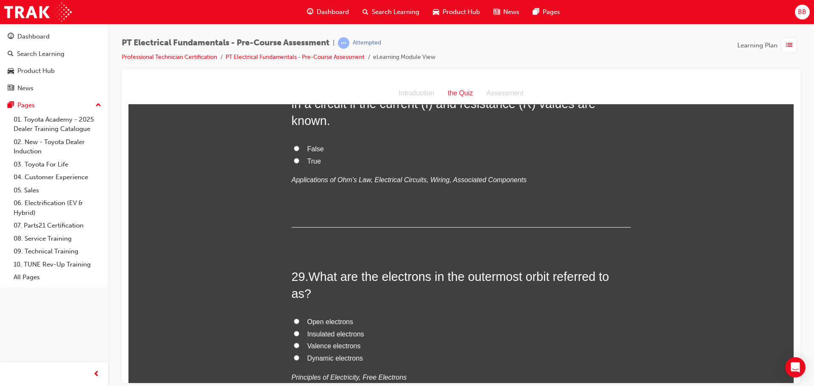
drag, startPoint x: 300, startPoint y: 337, endPoint x: 304, endPoint y: 336, distance: 4.3
click at [301, 167] on label "True" at bounding box center [461, 161] width 339 height 12
click at [299, 163] on input "True" at bounding box center [297, 161] width 6 height 6
radio input "true"
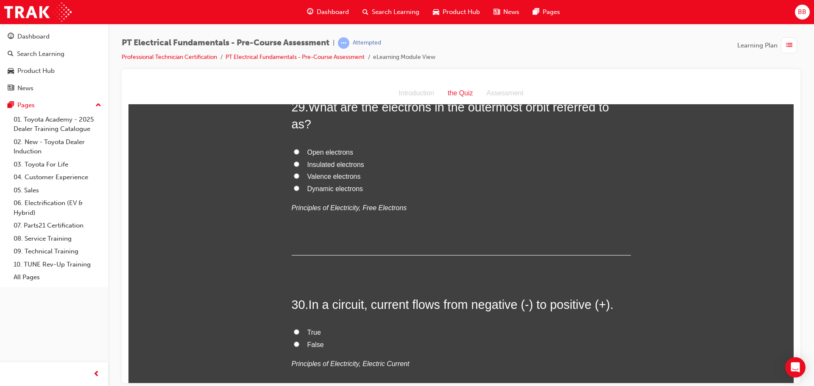
scroll to position [5108, 0]
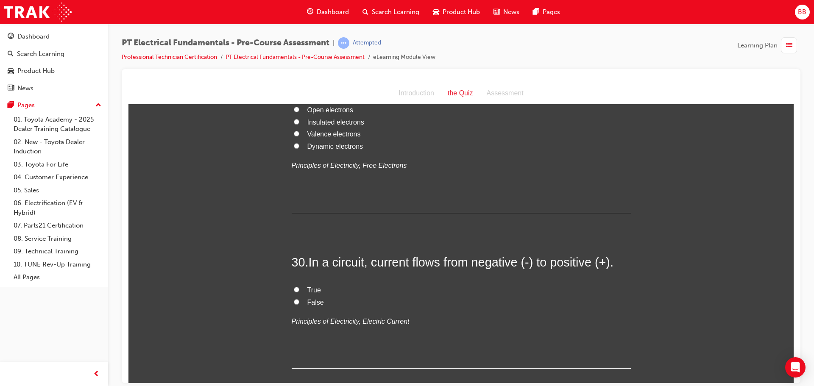
click at [333, 137] on span "Valence electrons" at bounding box center [333, 133] width 53 height 7
click at [299, 136] on input "Valence electrons" at bounding box center [297, 134] width 6 height 6
radio input "true"
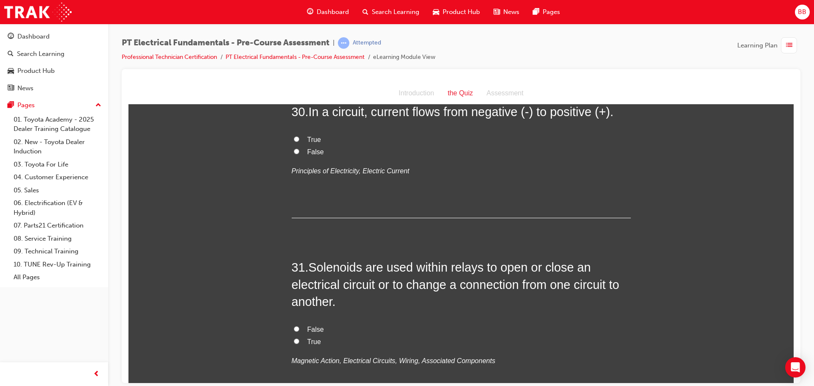
scroll to position [5277, 0]
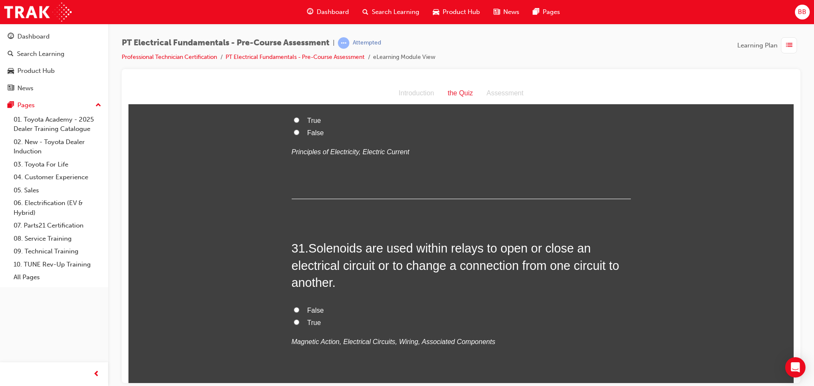
click at [295, 135] on input "False" at bounding box center [297, 132] width 6 height 6
radio input "true"
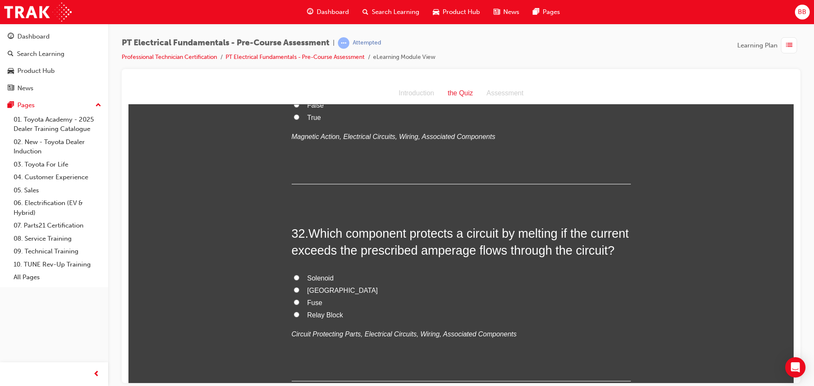
scroll to position [5489, 0]
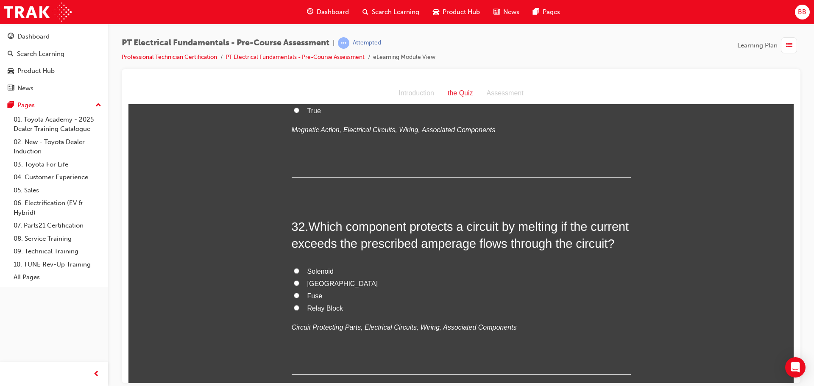
click at [311, 114] on span "True" at bounding box center [314, 110] width 14 height 7
click at [299, 113] on input "True" at bounding box center [297, 110] width 6 height 6
radio input "true"
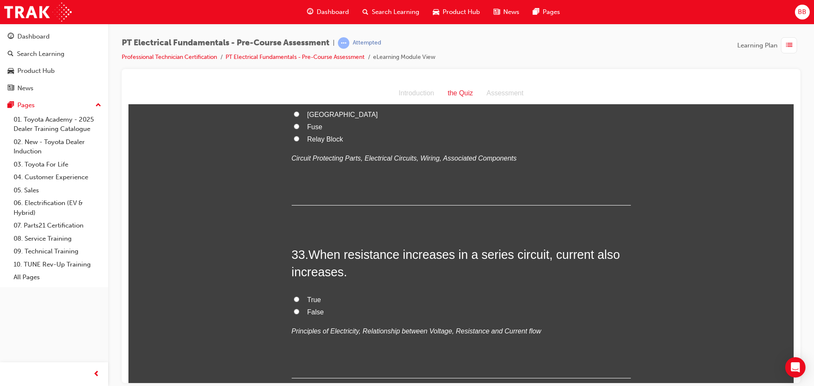
scroll to position [5659, 0]
click at [307, 130] on span "Fuse" at bounding box center [314, 126] width 15 height 7
click at [299, 128] on input "Fuse" at bounding box center [297, 126] width 6 height 6
radio input "true"
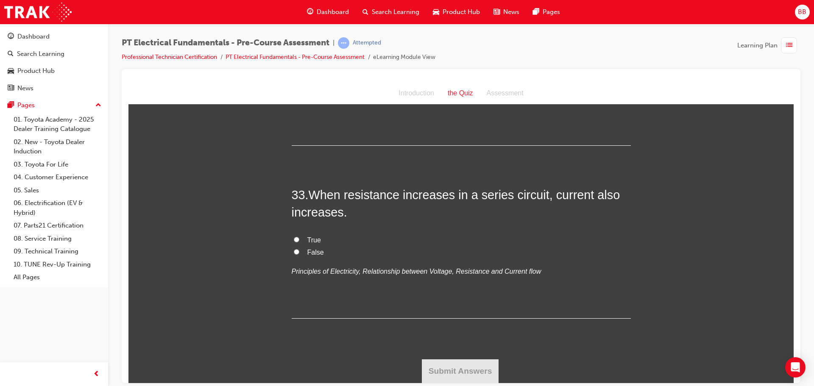
scroll to position [5829, 0]
click at [307, 256] on span "False" at bounding box center [315, 251] width 17 height 7
click at [299, 254] on input "False" at bounding box center [297, 252] width 6 height 6
radio input "true"
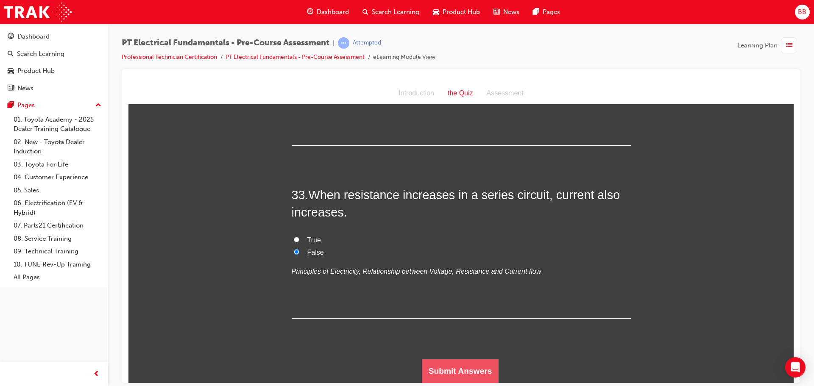
drag, startPoint x: 424, startPoint y: 367, endPoint x: 432, endPoint y: 366, distance: 7.2
click at [426, 367] on button "Submit Answers" at bounding box center [460, 371] width 77 height 24
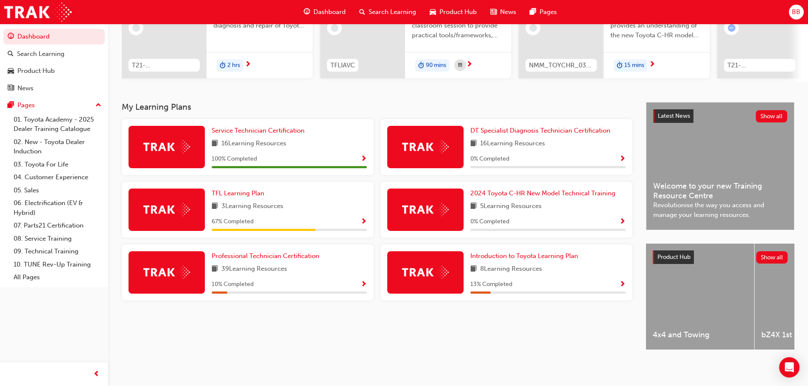
scroll to position [120, 0]
click at [279, 245] on div "Professional Technician Certification 39 Learning Resources 10 % Completed" at bounding box center [248, 273] width 252 height 56
click at [274, 251] on link "Professional Technician Certification" at bounding box center [267, 256] width 111 height 10
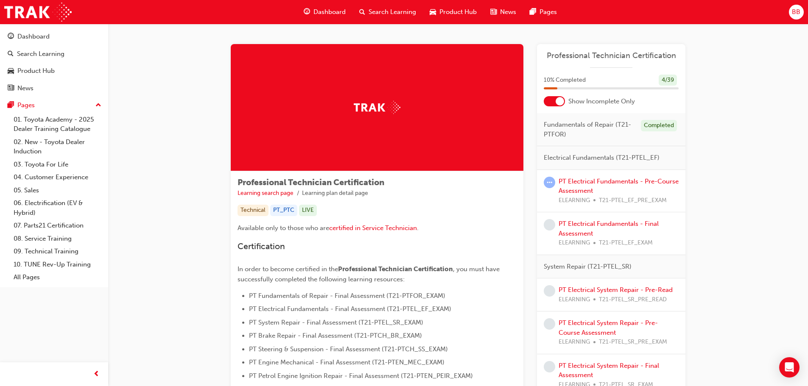
click at [557, 100] on div at bounding box center [559, 101] width 8 height 8
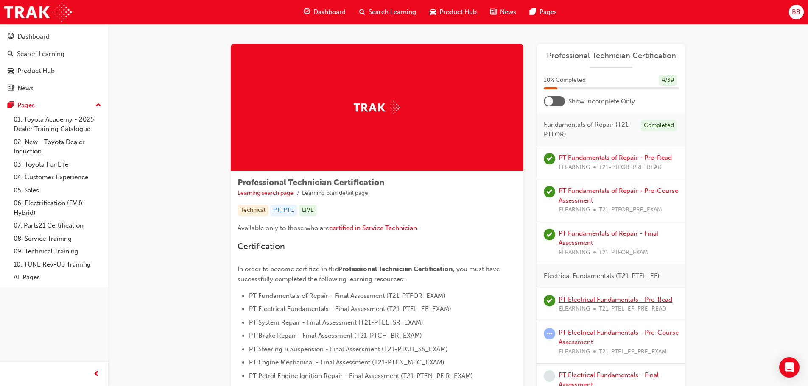
click at [582, 298] on link "PT Electrical Fundamentals - Pre-Read" at bounding box center [615, 300] width 114 height 8
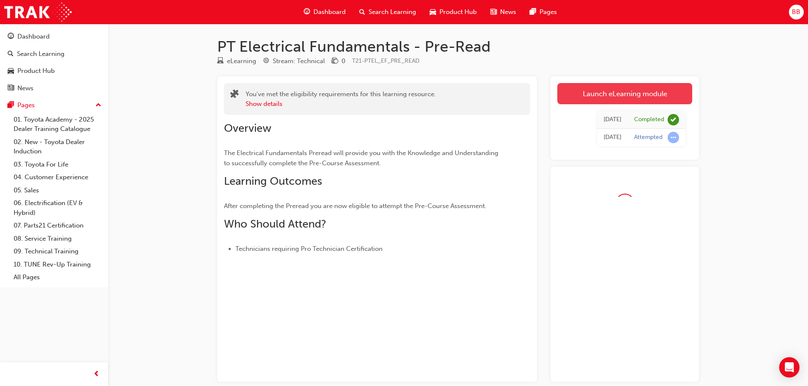
click at [639, 89] on link "Launch eLearning module" at bounding box center [624, 93] width 135 height 21
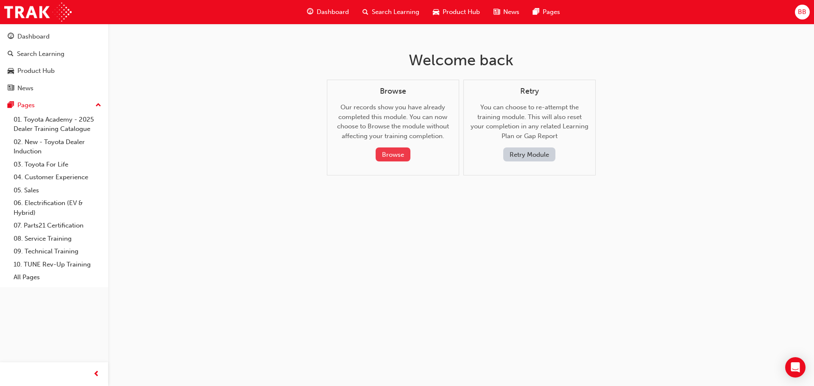
click at [397, 158] on button "Browse" at bounding box center [393, 155] width 35 height 14
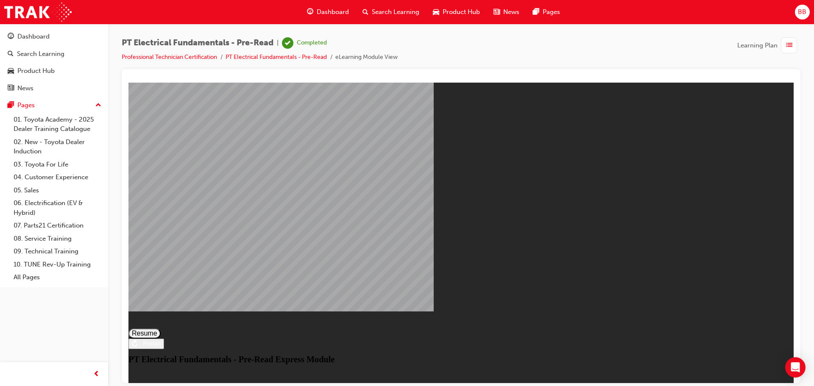
click at [161, 328] on button "Resume" at bounding box center [144, 333] width 32 height 10
